Goal: Task Accomplishment & Management: Use online tool/utility

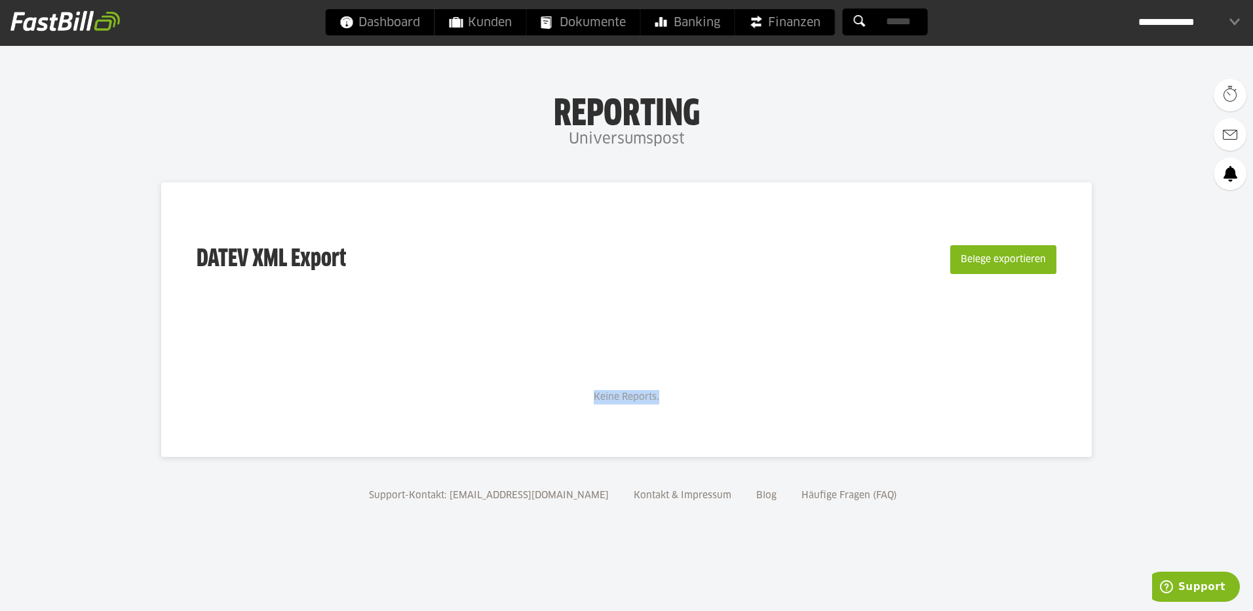
drag, startPoint x: 591, startPoint y: 399, endPoint x: 697, endPoint y: 394, distance: 107.0
click at [692, 395] on div "Keine Reports." at bounding box center [626, 378] width 891 height 51
drag, startPoint x: 697, startPoint y: 394, endPoint x: 1034, endPoint y: 250, distance: 366.2
click at [1034, 250] on button "Belege exportieren" at bounding box center [1003, 259] width 106 height 29
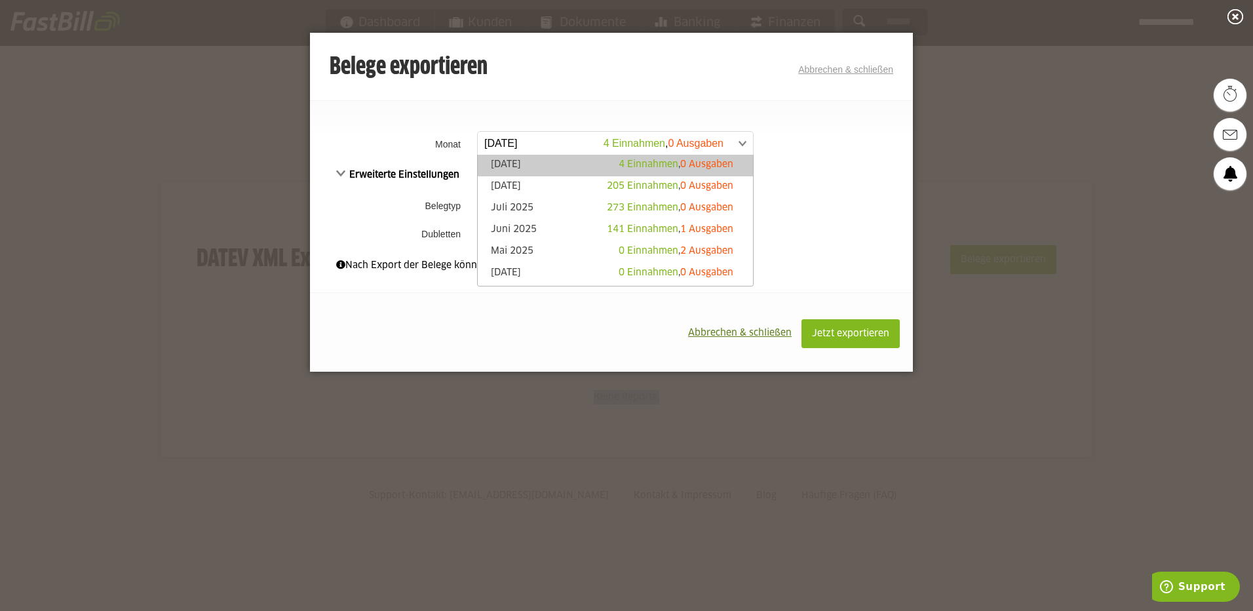
click at [562, 146] on span at bounding box center [608, 144] width 275 height 24
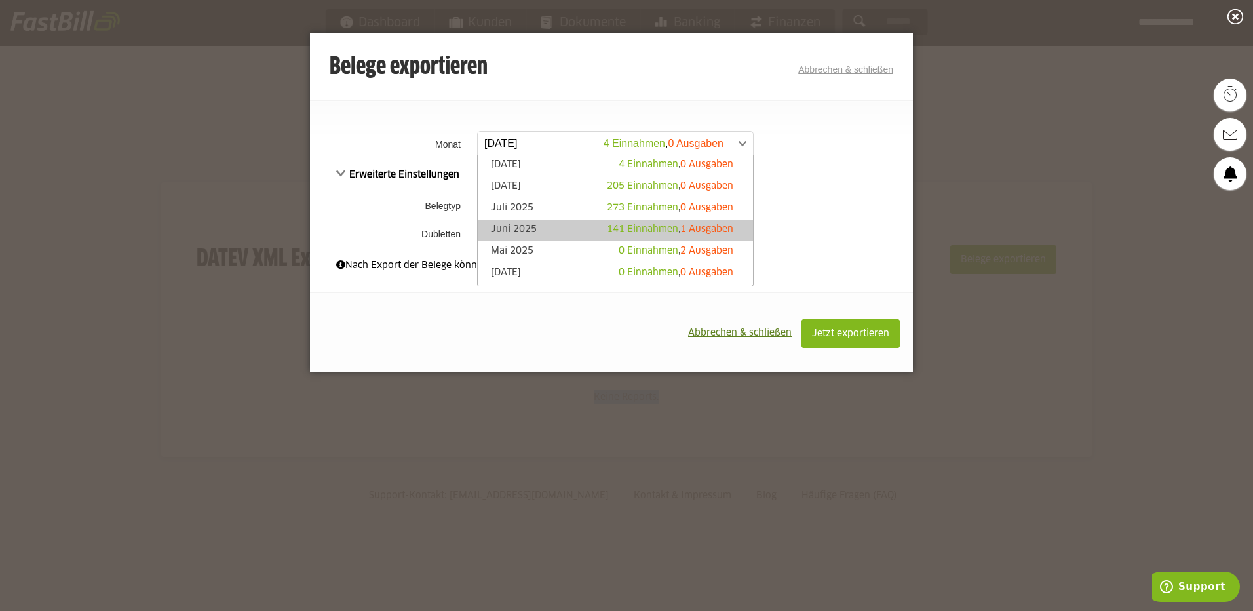
click at [558, 225] on link "[DATE] 141 Einnahmen , 1 Ausgaben" at bounding box center [615, 230] width 262 height 15
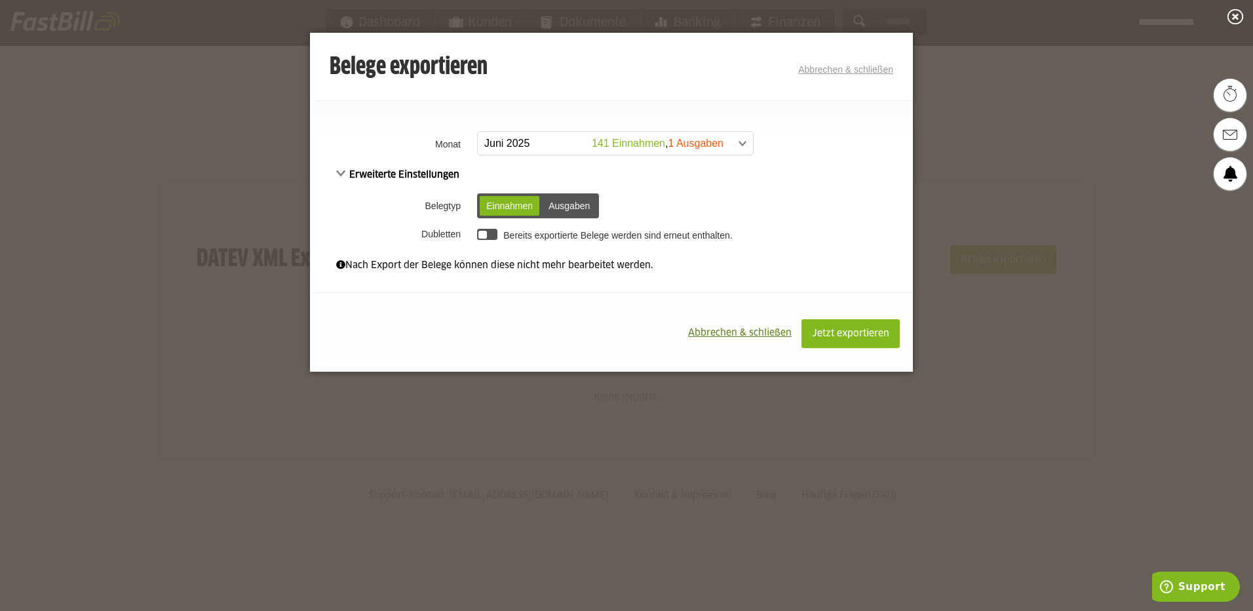
click at [557, 208] on div "Ausgaben" at bounding box center [569, 206] width 54 height 20
drag, startPoint x: 402, startPoint y: 266, endPoint x: 579, endPoint y: 265, distance: 177.0
click at [579, 265] on div "Nach Export der Belege können diese nicht mehr bearbeitet werden." at bounding box center [611, 265] width 551 height 14
drag, startPoint x: 579, startPoint y: 265, endPoint x: 548, endPoint y: 296, distance: 44.0
click at [548, 296] on div "Jetzt exportieren Abbrechen & schließen" at bounding box center [611, 331] width 603 height 79
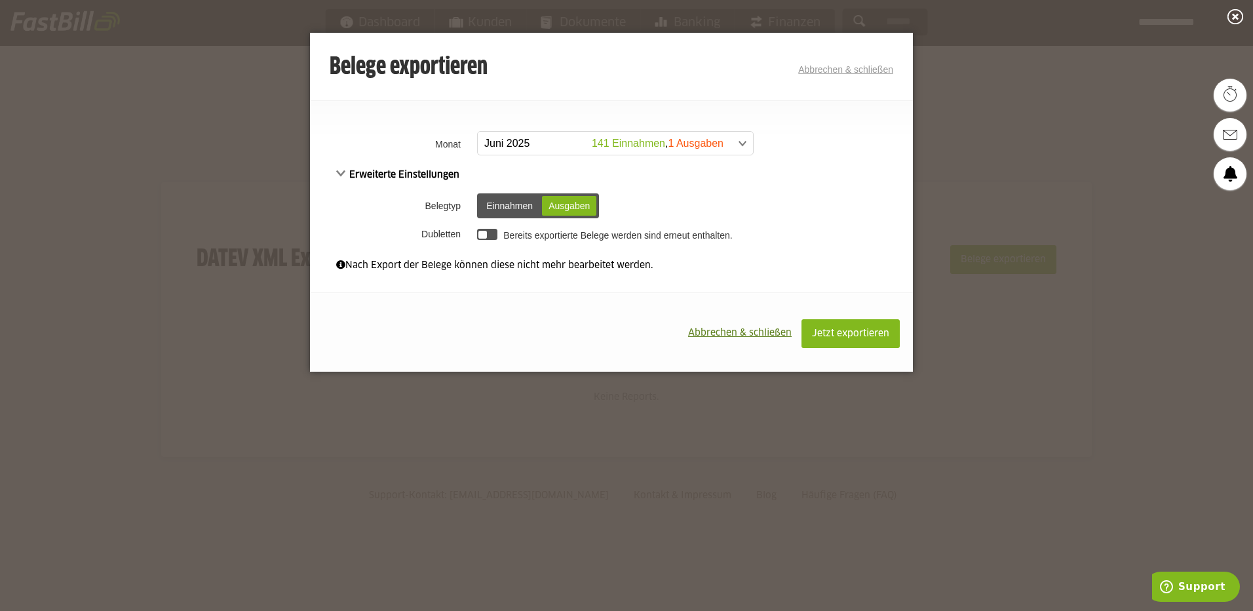
click at [490, 232] on div at bounding box center [487, 234] width 20 height 11
click at [487, 232] on div at bounding box center [491, 235] width 9 height 9
click at [839, 68] on link "Abbrechen & schließen" at bounding box center [845, 69] width 95 height 10
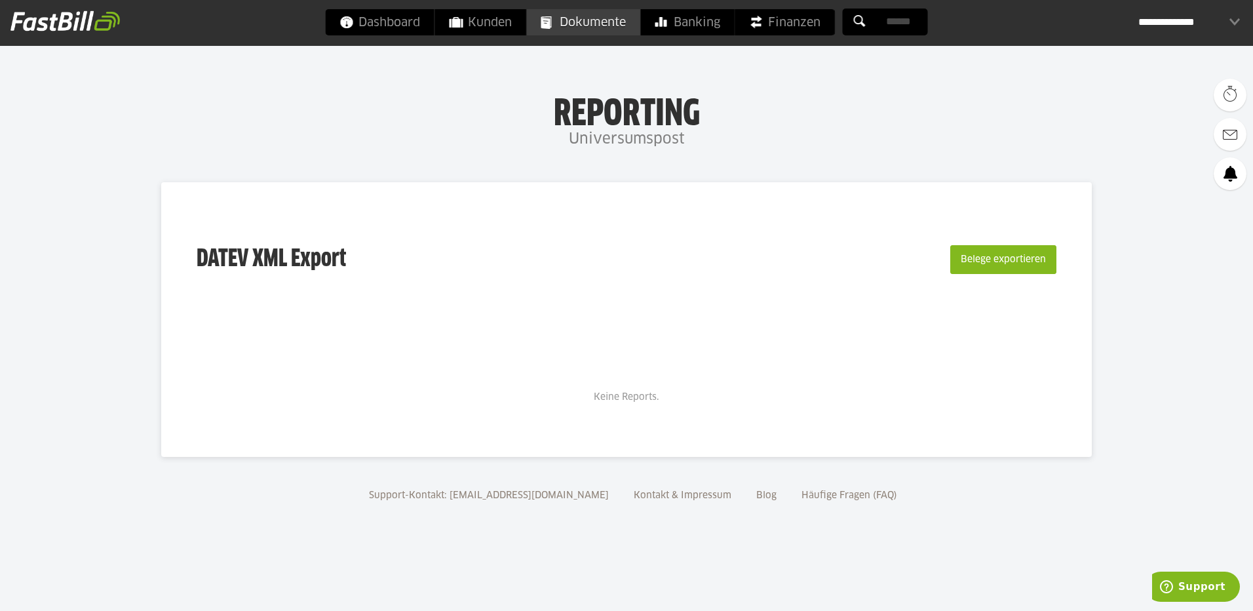
click at [611, 22] on span "Dokumente" at bounding box center [583, 22] width 85 height 26
